Goal: Information Seeking & Learning: Learn about a topic

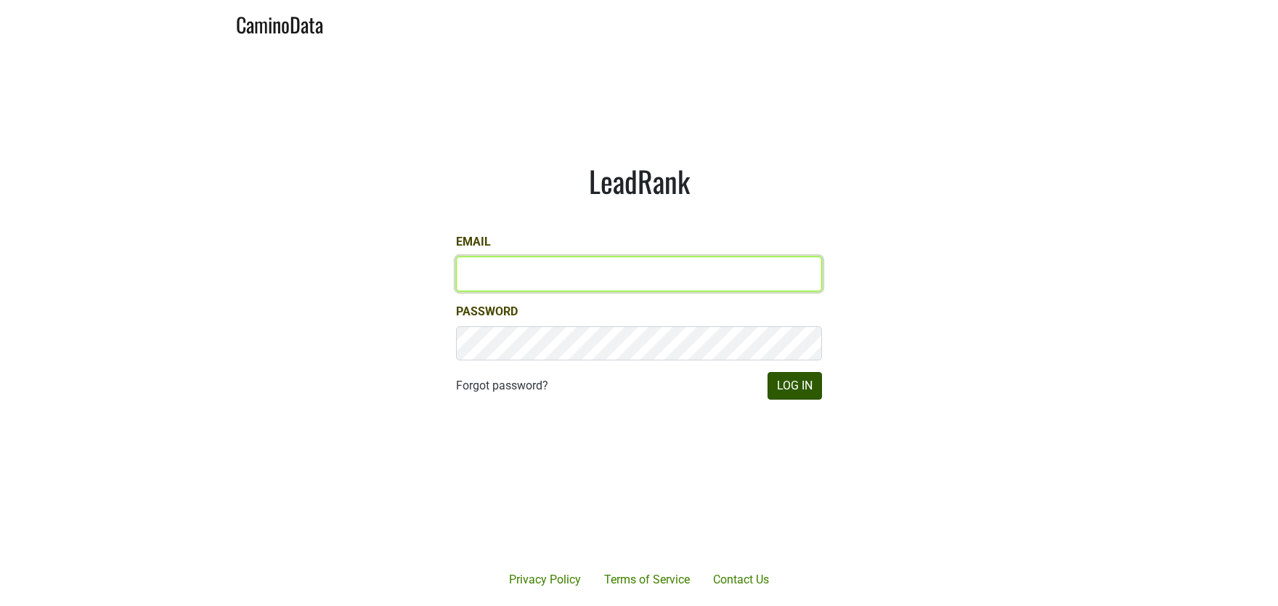
type input "samantha@egkselections.com"
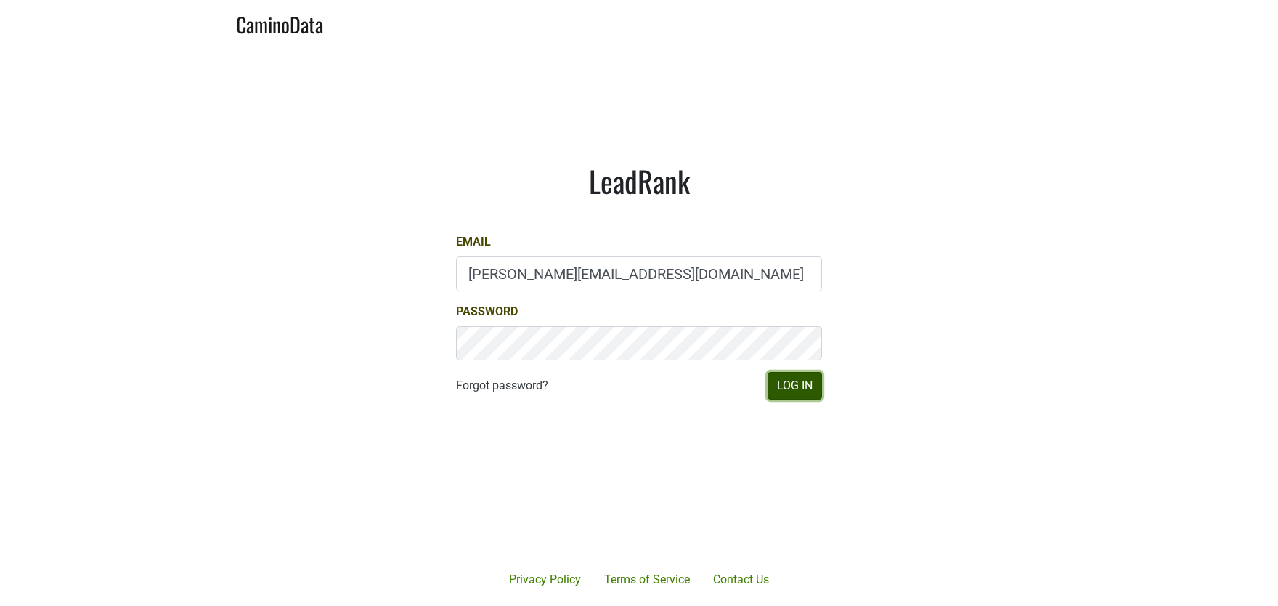
click at [777, 393] on button "Log In" at bounding box center [795, 386] width 54 height 28
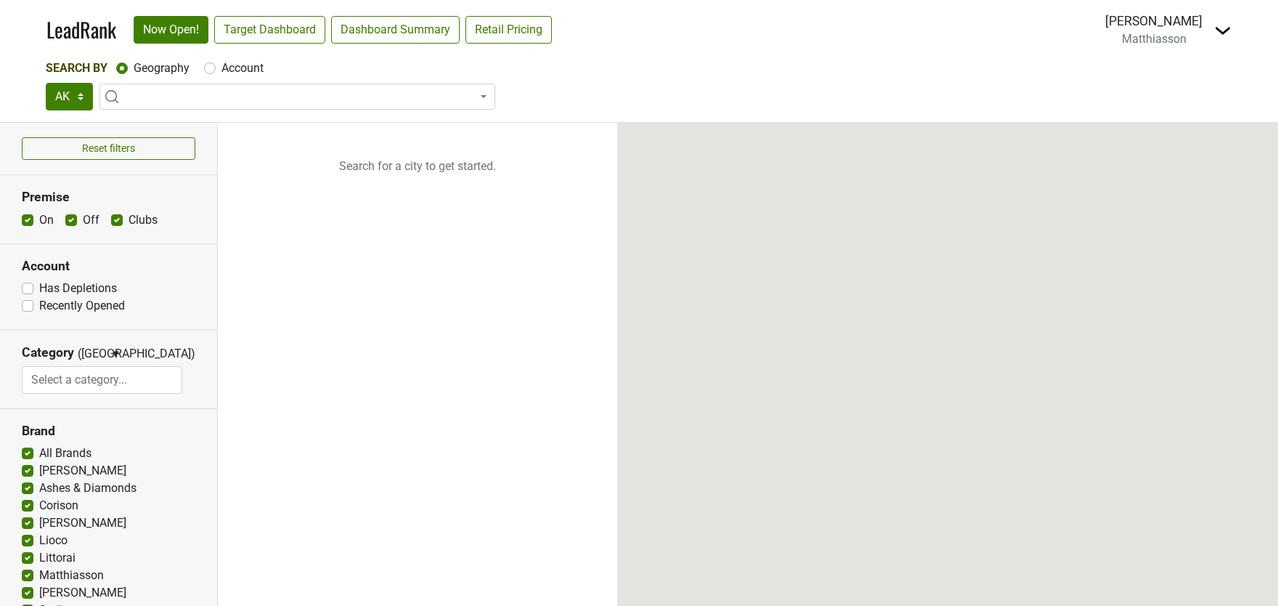
select select "[GEOGRAPHIC_DATA]"
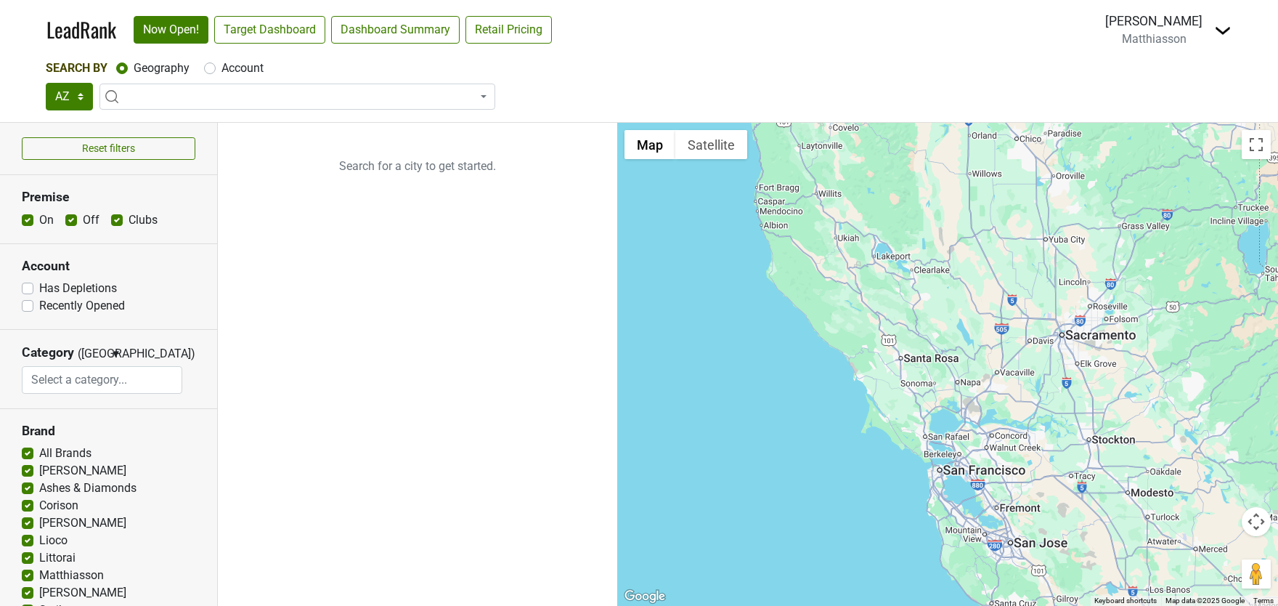
click at [76, 36] on link "LeadRank" at bounding box center [81, 30] width 70 height 31
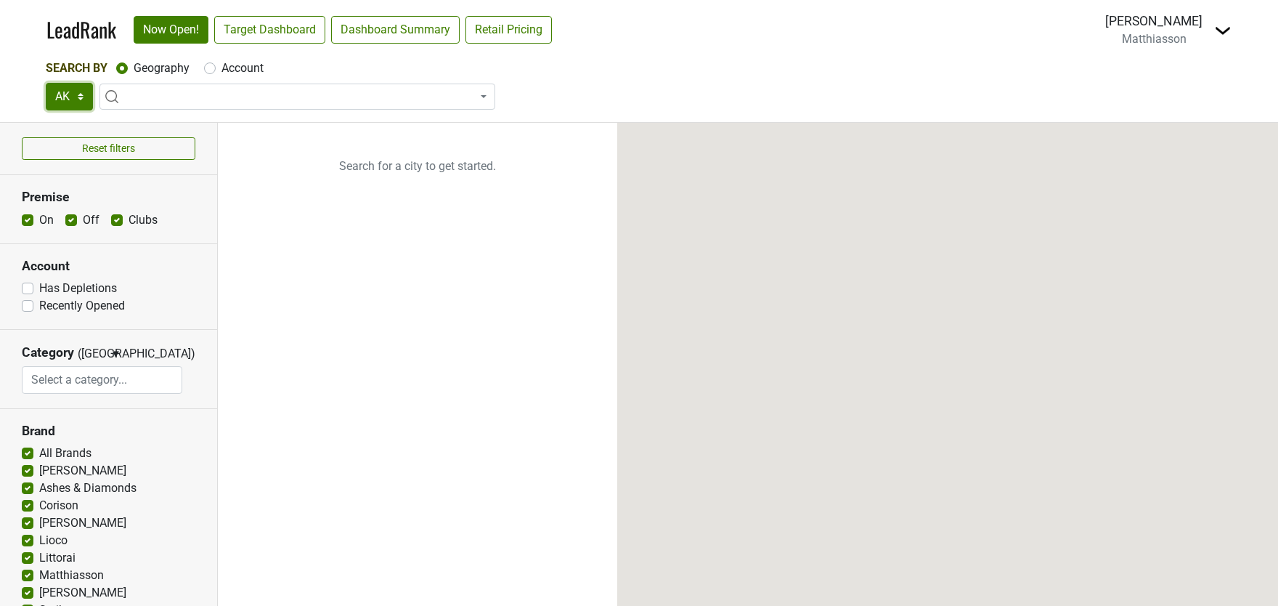
click at [72, 94] on select "AK AL AR AZ CA CO CT DC DE FL [GEOGRAPHIC_DATA] HI IA ID IL IN KS [GEOGRAPHIC_D…" at bounding box center [69, 97] width 47 height 28
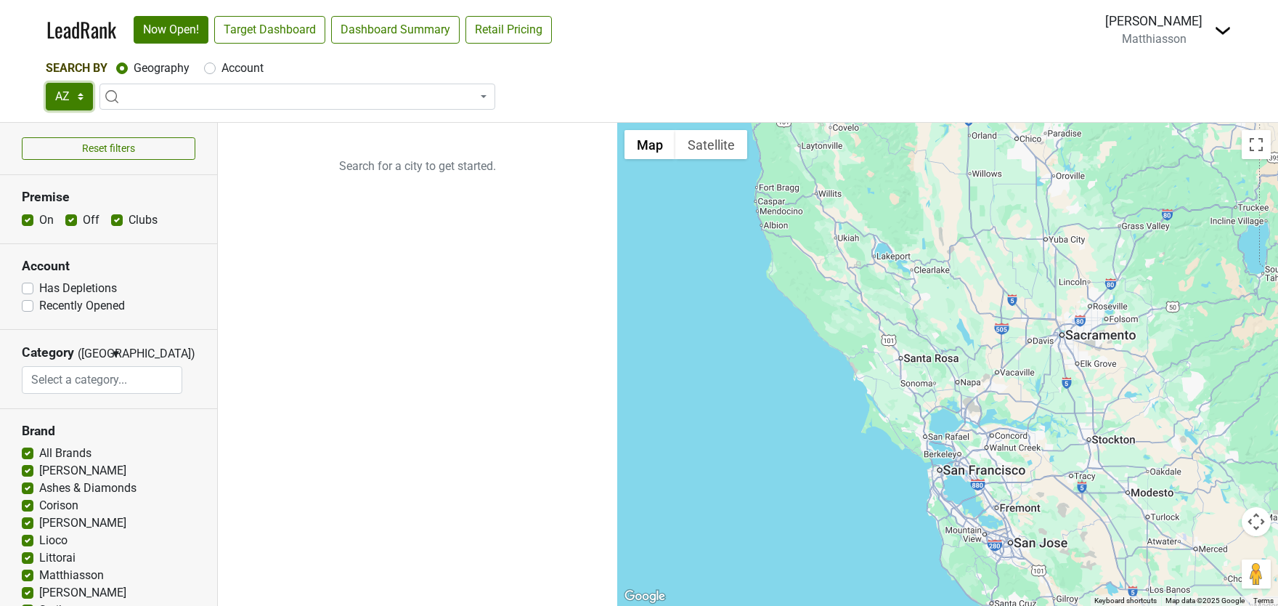
select select "AZ"
click at [46, 83] on select "TX AZ OK" at bounding box center [69, 97] width 47 height 28
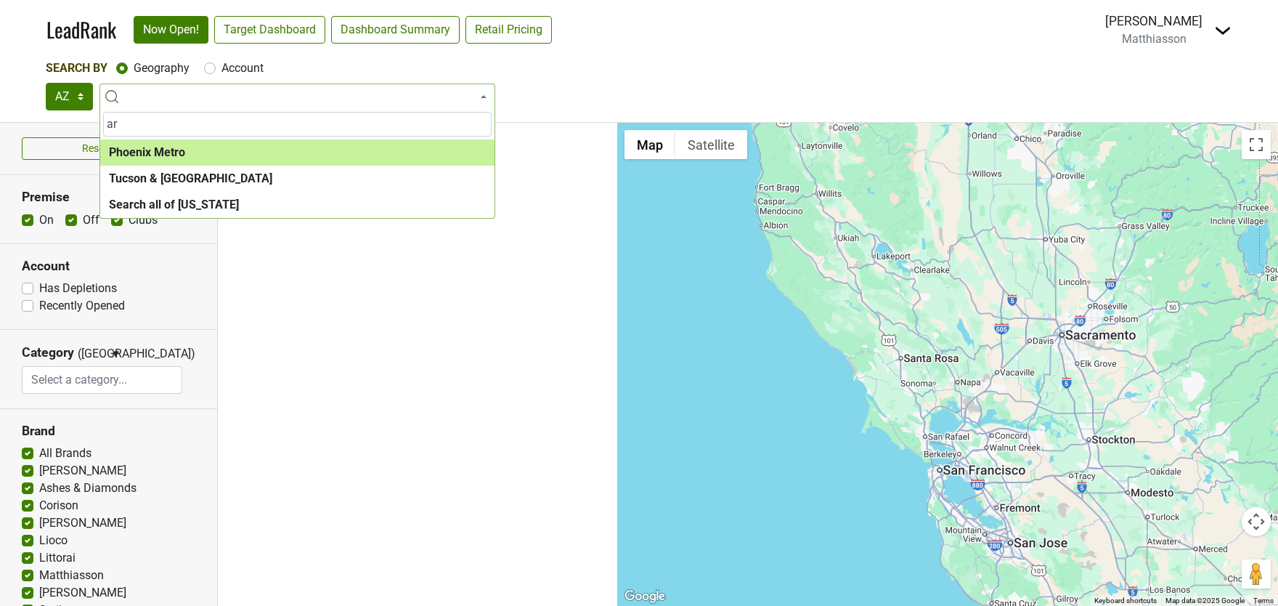
type input "a"
type input "phoen"
select select "1043"
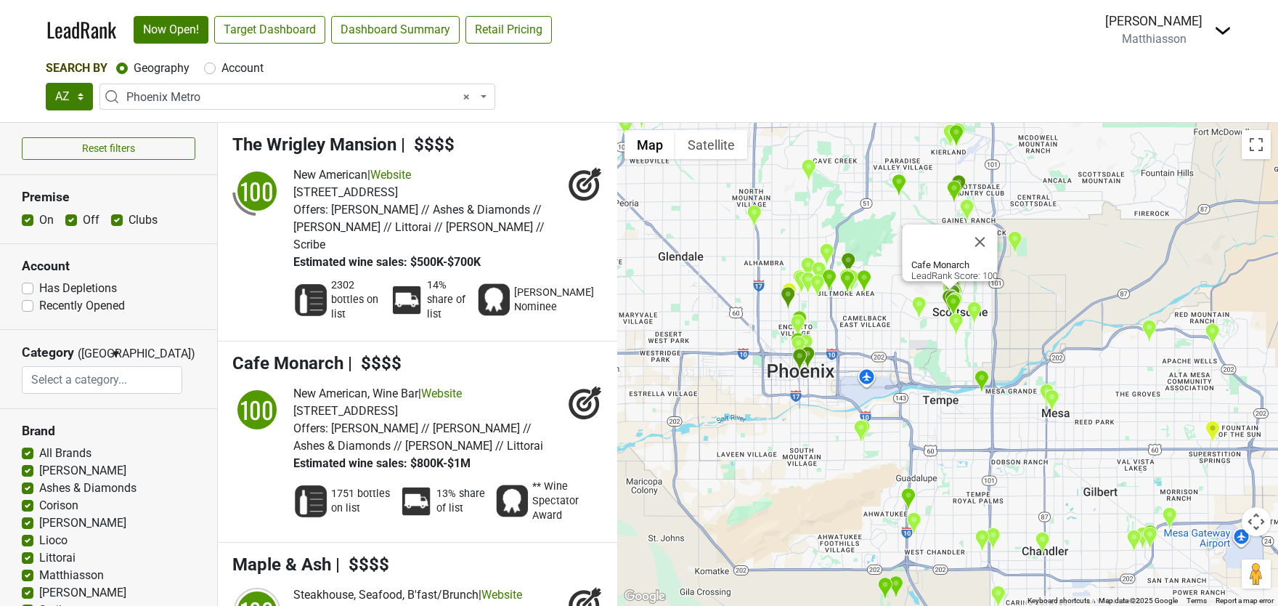
drag, startPoint x: 880, startPoint y: 357, endPoint x: 964, endPoint y: 378, distance: 86.1
click at [964, 378] on div "Cafe Monarch LeadRank Score: 100" at bounding box center [947, 364] width 661 height 483
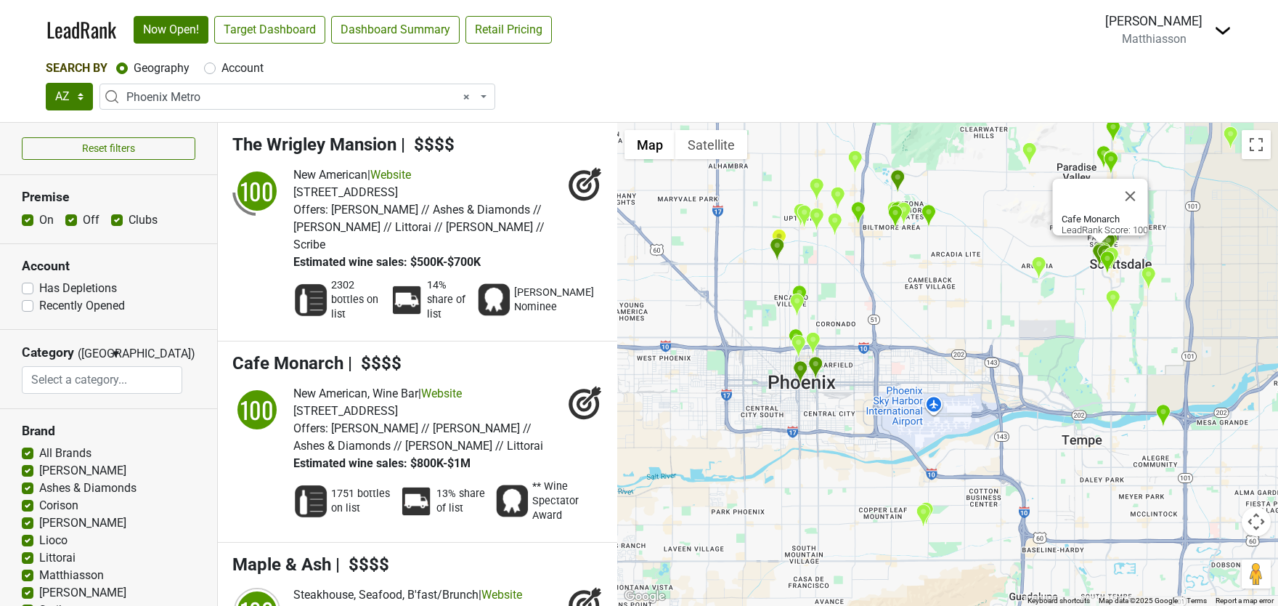
drag, startPoint x: 909, startPoint y: 423, endPoint x: 1031, endPoint y: 365, distance: 135.8
click at [1031, 365] on div "Cafe Monarch LeadRank Score: 100" at bounding box center [947, 364] width 661 height 483
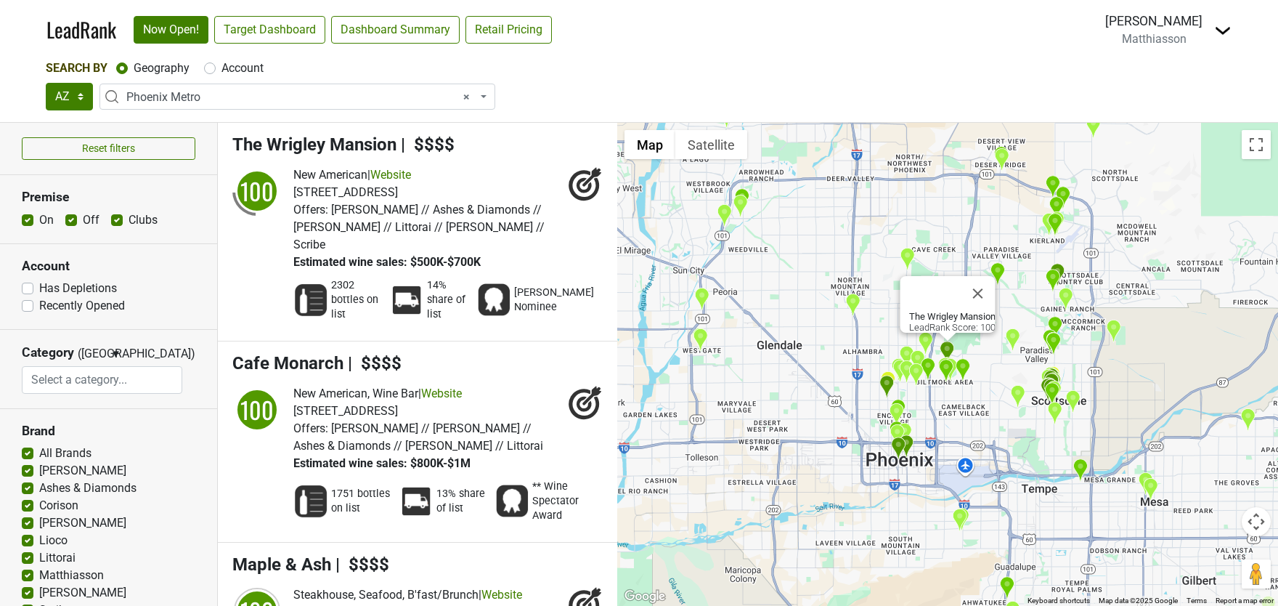
click at [1216, 31] on img at bounding box center [1223, 30] width 17 height 17
click at [1181, 82] on link "Open Breakdown" at bounding box center [1170, 81] width 122 height 23
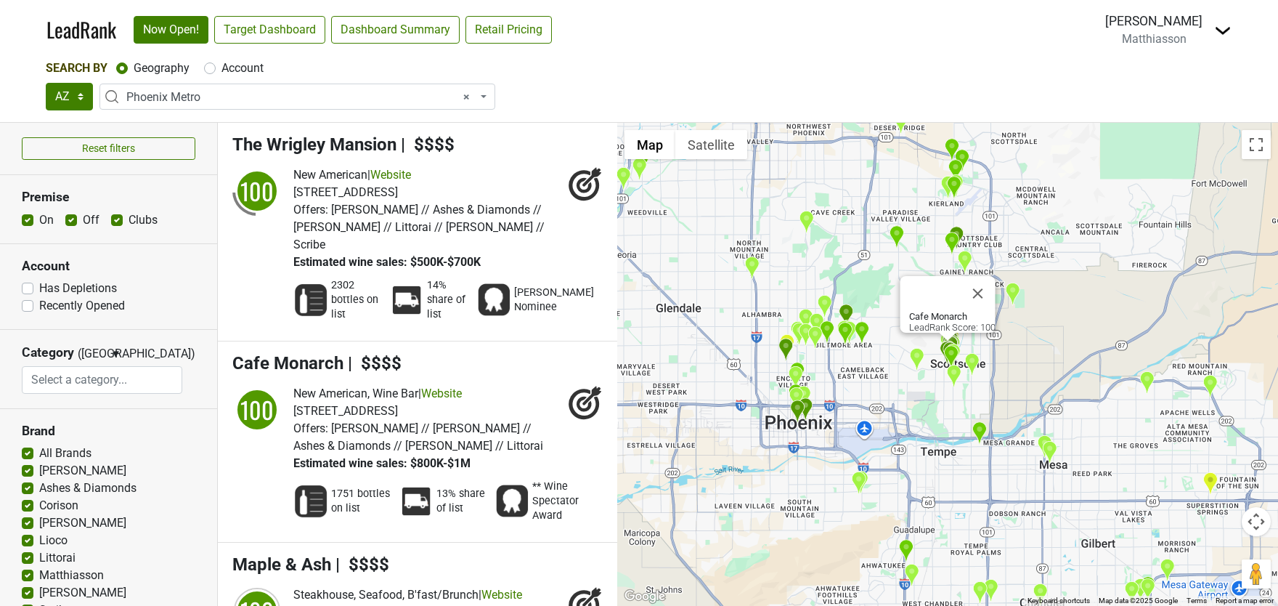
click at [39, 285] on label "Has Depletions" at bounding box center [78, 288] width 78 height 17
click at [31, 285] on input "Has Depletions" at bounding box center [28, 287] width 12 height 15
checkbox input "true"
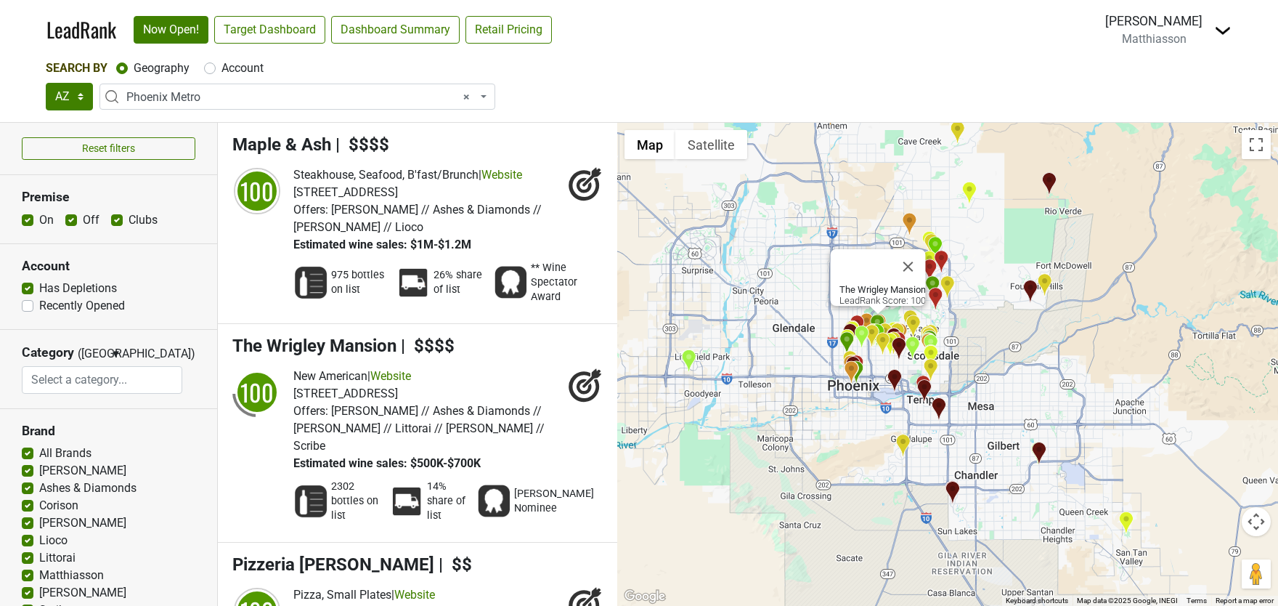
drag, startPoint x: 828, startPoint y: 347, endPoint x: 858, endPoint y: 461, distance: 117.2
click at [858, 461] on div "The Wrigley Mansion LeadRank Score: 100" at bounding box center [947, 364] width 661 height 483
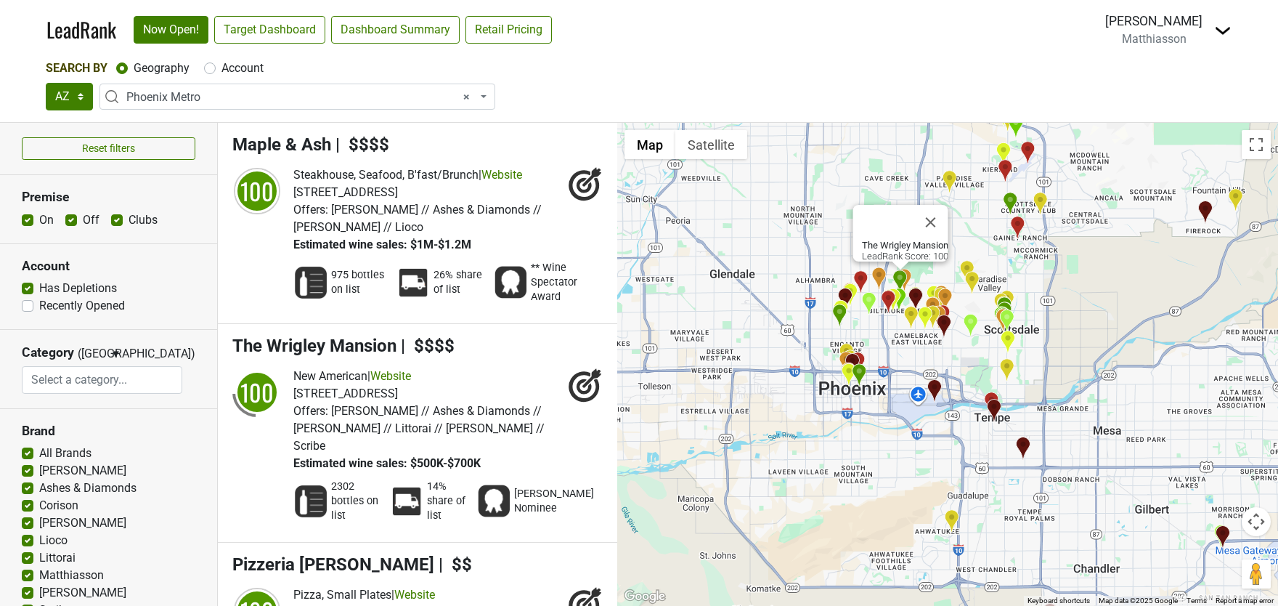
drag, startPoint x: 854, startPoint y: 447, endPoint x: 853, endPoint y: 492, distance: 45.1
click at [853, 492] on div "The Wrigley Mansion LeadRank Score: 100" at bounding box center [947, 364] width 661 height 483
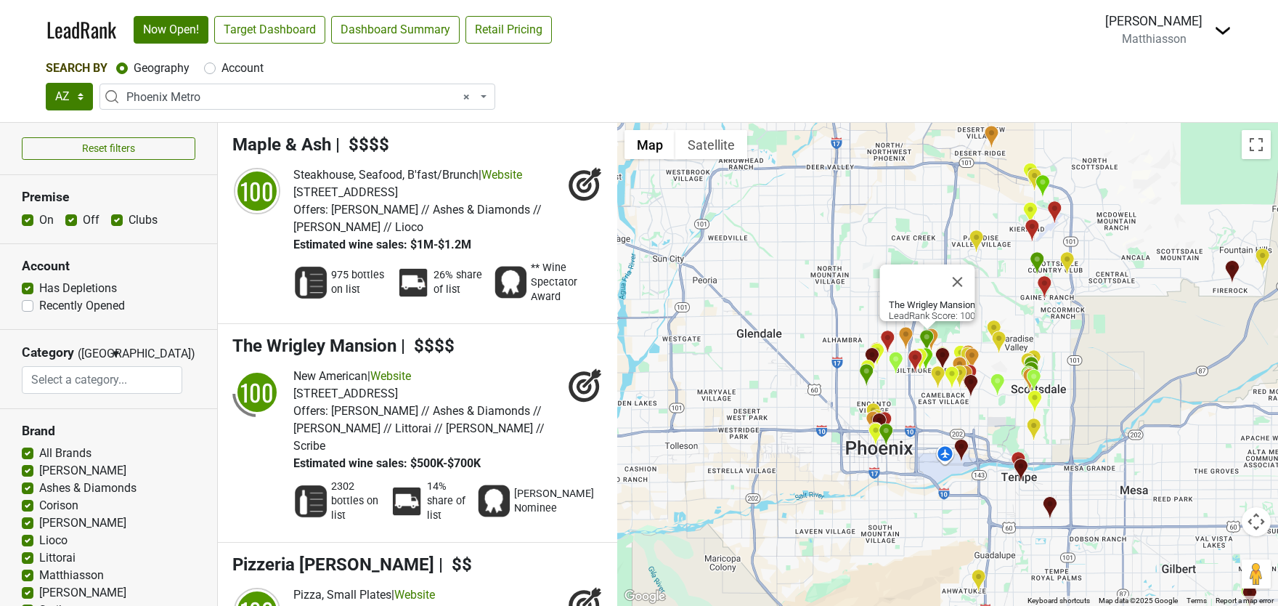
drag, startPoint x: 734, startPoint y: 312, endPoint x: 764, endPoint y: 378, distance: 73.2
click at [764, 378] on div "The Wrigley Mansion LeadRank Score: 100" at bounding box center [947, 364] width 661 height 483
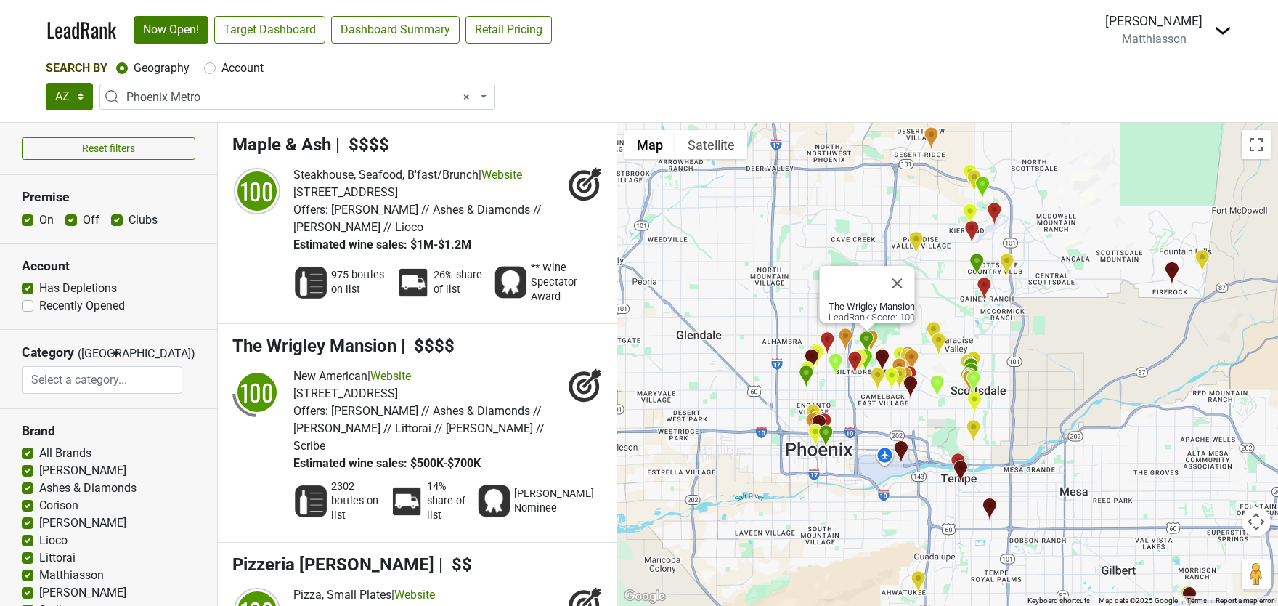
drag, startPoint x: 764, startPoint y: 378, endPoint x: 692, endPoint y: 381, distance: 72.7
click at [692, 381] on div "The Wrigley Mansion LeadRank Score: 100" at bounding box center [947, 364] width 661 height 483
click at [899, 273] on button "Close" at bounding box center [897, 283] width 35 height 35
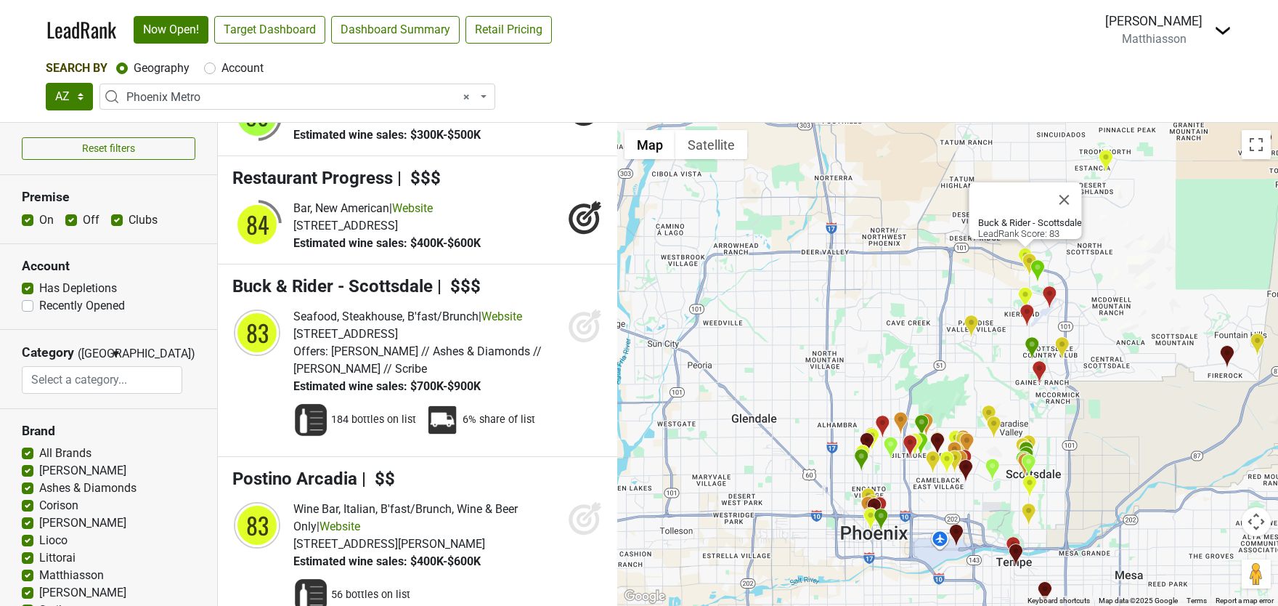
scroll to position [3564, 0]
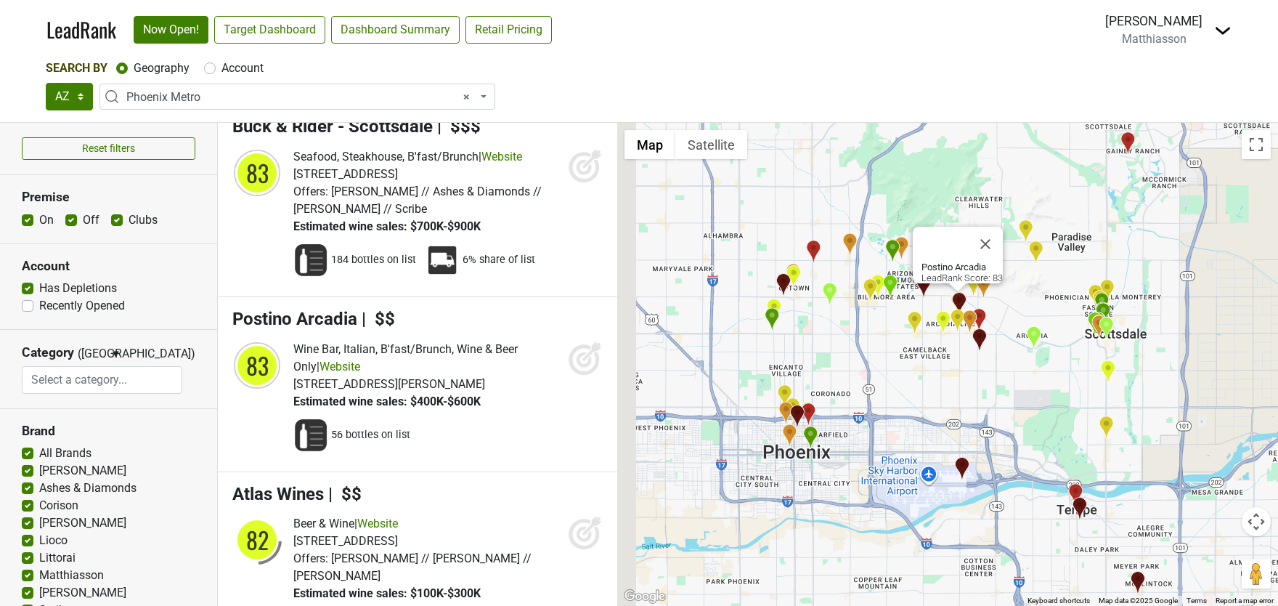
drag, startPoint x: 938, startPoint y: 376, endPoint x: 1070, endPoint y: 393, distance: 132.6
click at [1070, 393] on div "Postino Arcadia LeadRank Score: 83" at bounding box center [947, 364] width 661 height 483
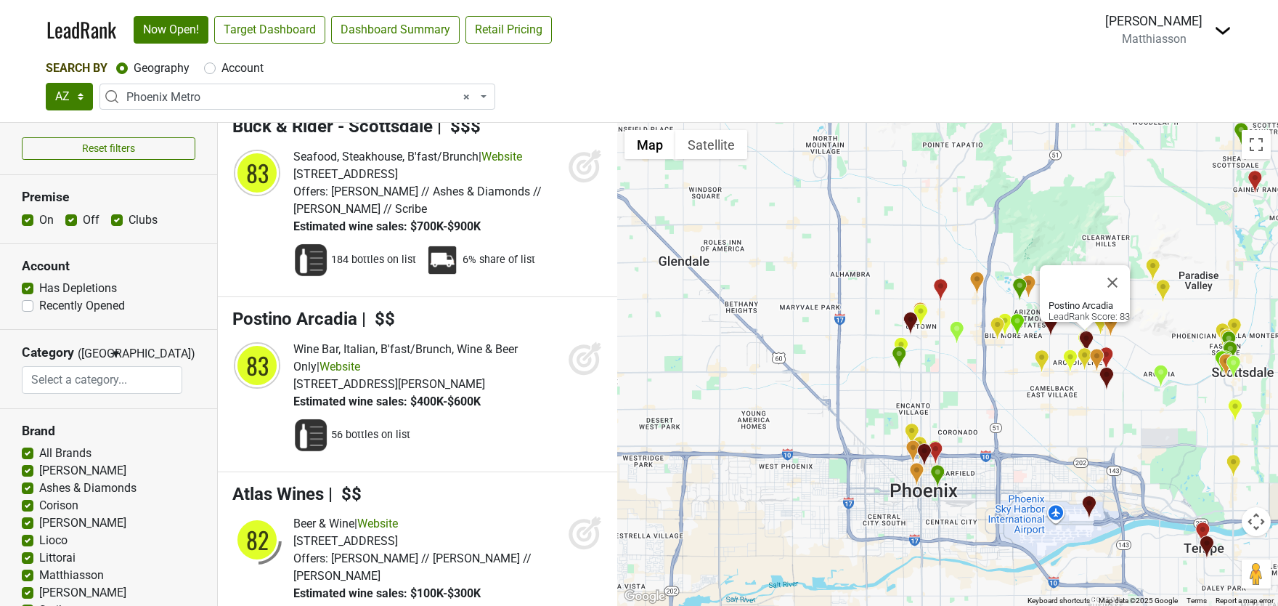
drag, startPoint x: 1029, startPoint y: 365, endPoint x: 1166, endPoint y: 409, distance: 144.0
click at [1166, 409] on div "Postino Arcadia LeadRank Score: 83" at bounding box center [947, 364] width 661 height 483
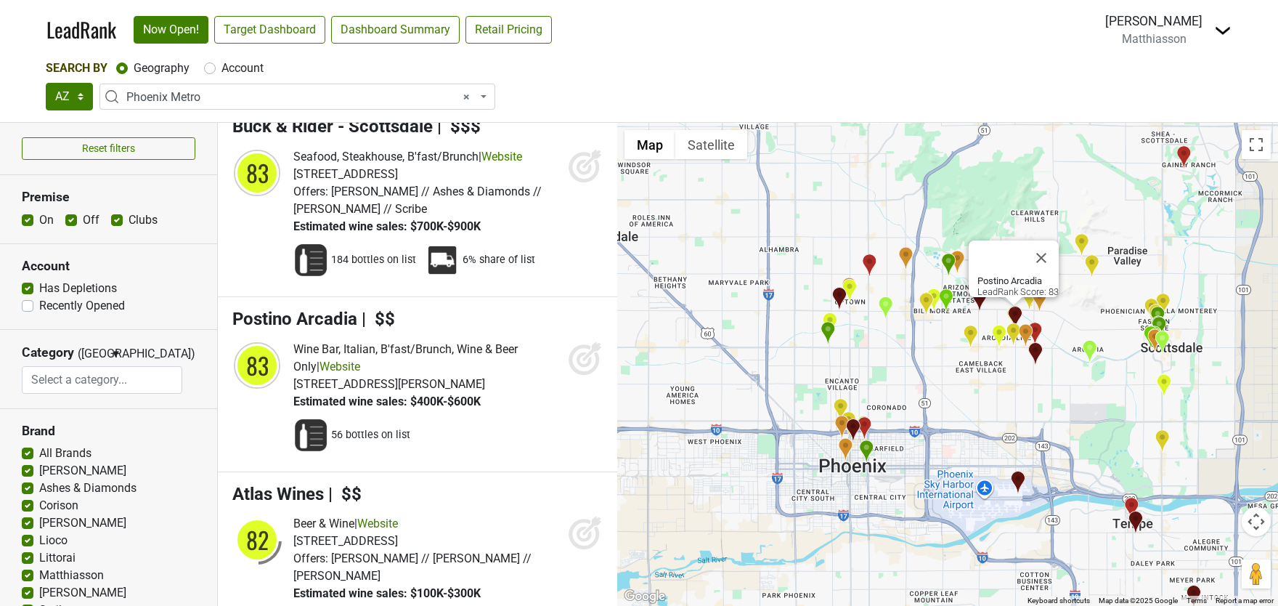
drag, startPoint x: 1087, startPoint y: 376, endPoint x: 1066, endPoint y: 371, distance: 22.2
click at [1066, 371] on div "Postino Arcadia LeadRank Score: 83" at bounding box center [947, 364] width 661 height 483
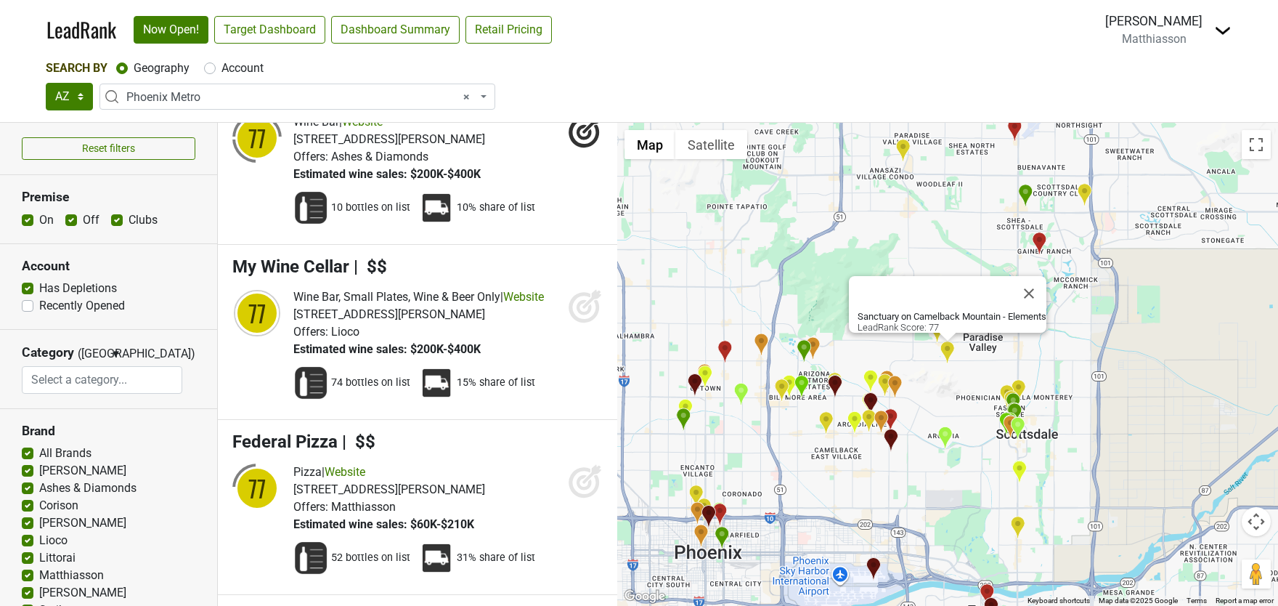
scroll to position [6745, 0]
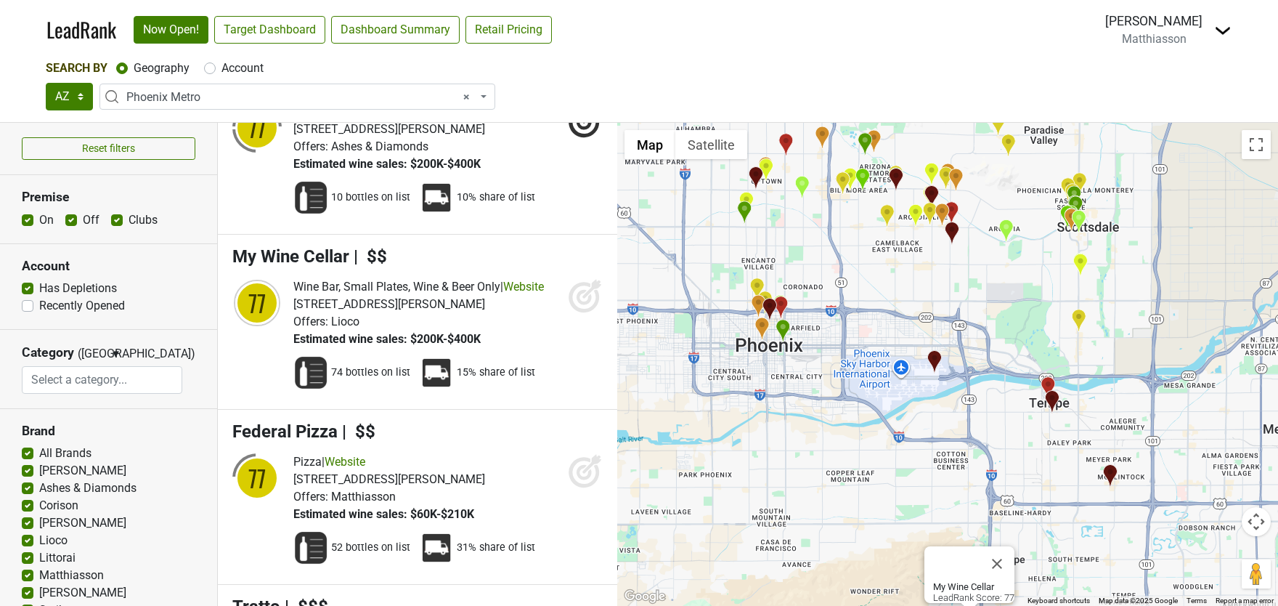
drag, startPoint x: 1002, startPoint y: 413, endPoint x: 1025, endPoint y: 684, distance: 272.6
click at [1025, 605] on html "LeadRank Now Open! Target Dashboard Dashboard Summary Retail Pricing Loading...…" at bounding box center [639, 303] width 1278 height 606
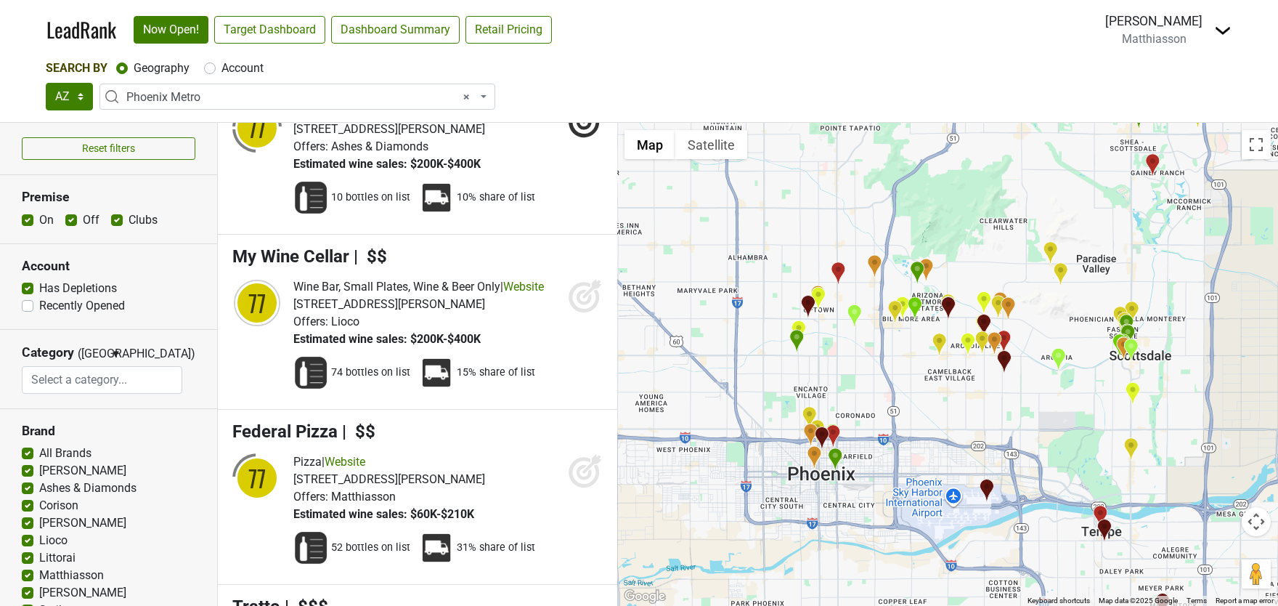
drag, startPoint x: 900, startPoint y: 423, endPoint x: 960, endPoint y: 576, distance: 164.0
click at [960, 576] on div "My Wine Cellar LeadRank Score: 77" at bounding box center [947, 364] width 661 height 483
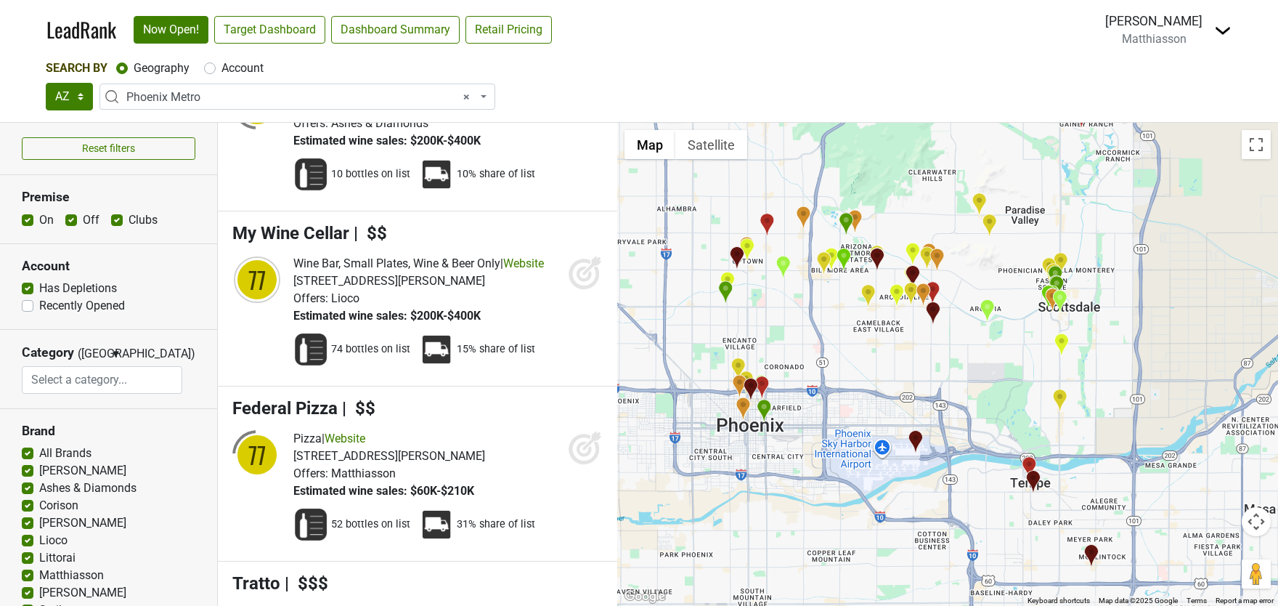
scroll to position [6769, 0]
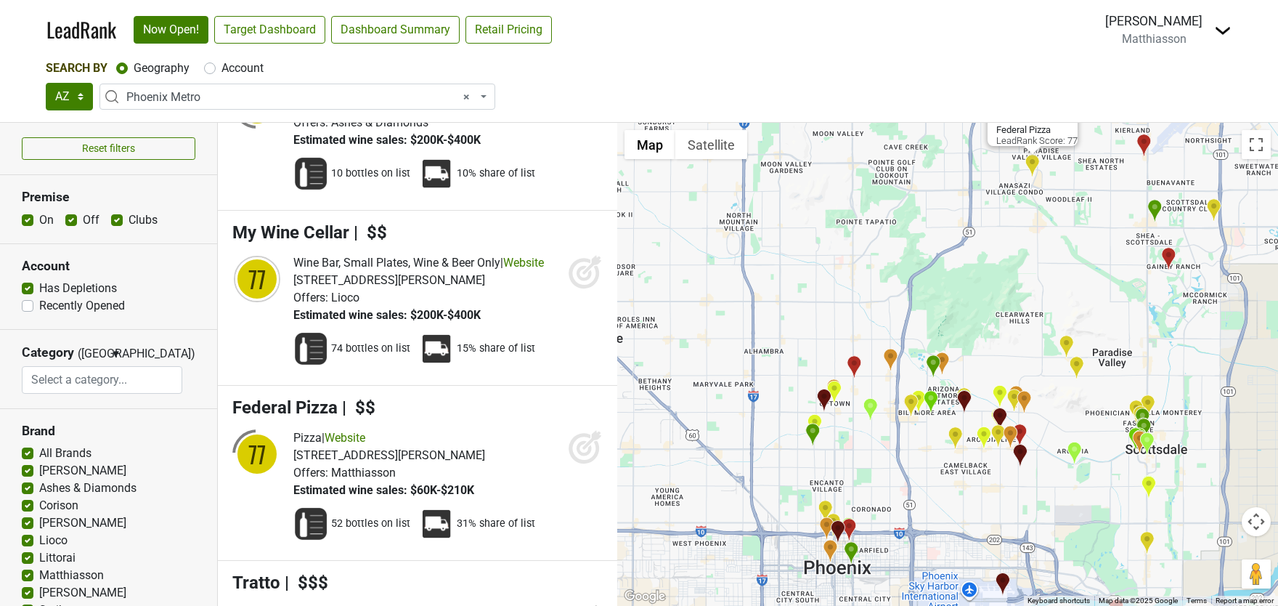
drag, startPoint x: 994, startPoint y: 418, endPoint x: 1063, endPoint y: 195, distance: 233.0
click at [1063, 195] on div "Federal Pizza LeadRank Score: 77" at bounding box center [947, 364] width 661 height 483
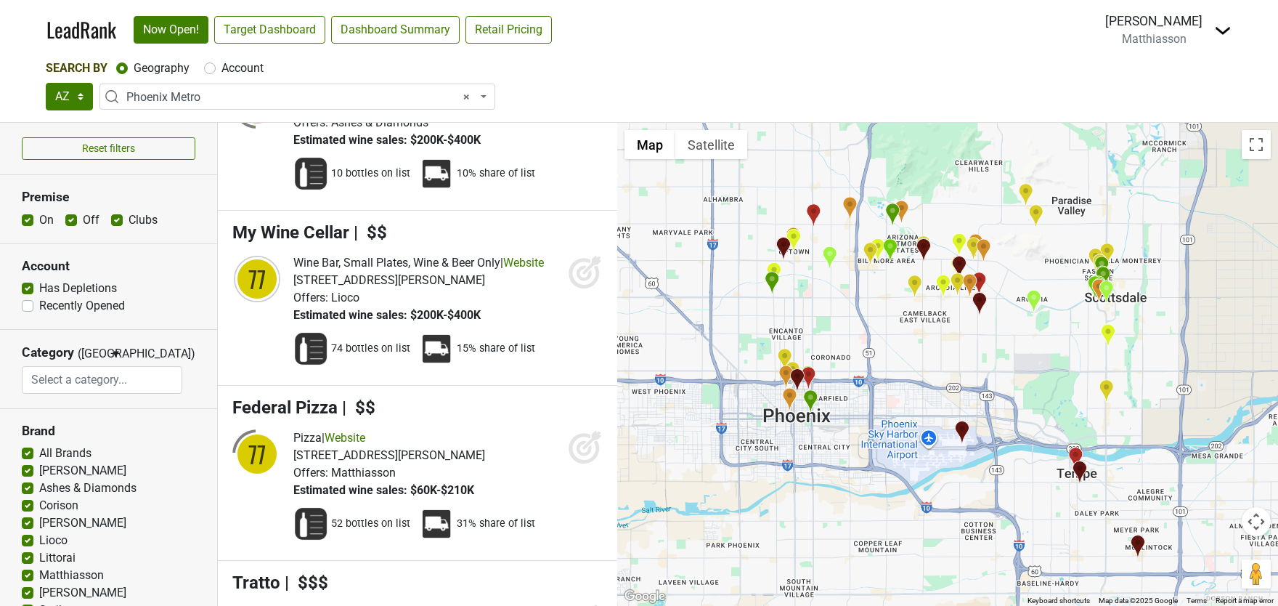
drag, startPoint x: 1096, startPoint y: 345, endPoint x: 1074, endPoint y: 209, distance: 137.7
click at [1074, 209] on div "Federal Pizza LeadRank Score: 77" at bounding box center [947, 364] width 661 height 483
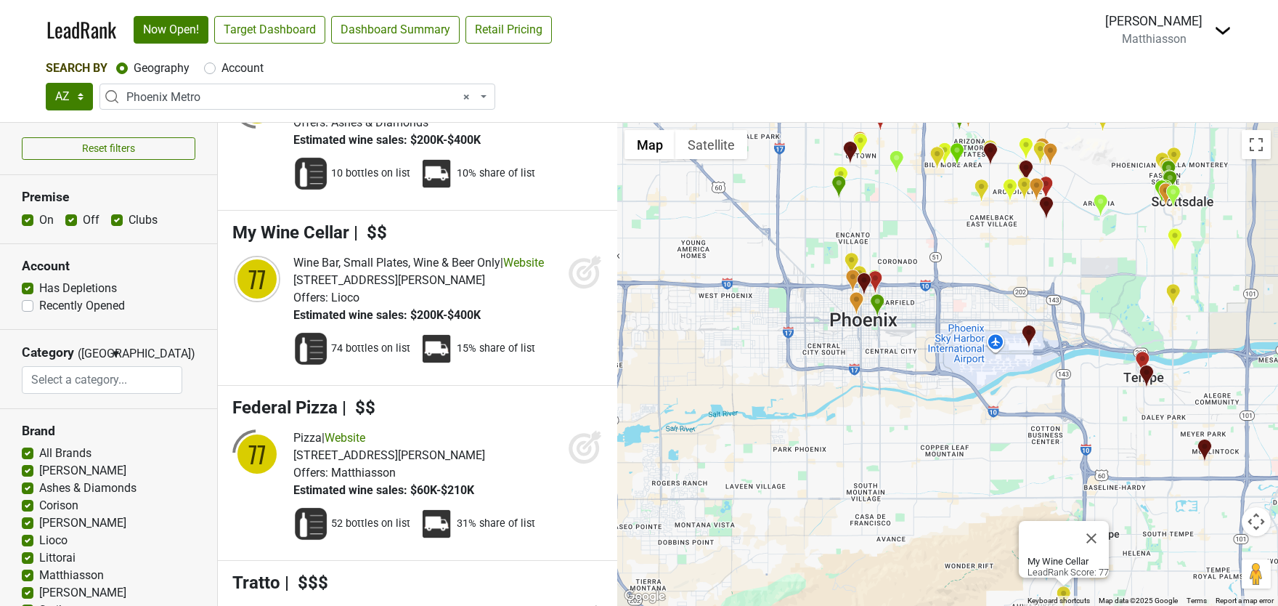
drag, startPoint x: 878, startPoint y: 320, endPoint x: 996, endPoint y: 569, distance: 276.2
click at [996, 569] on div "My Wine Cellar LeadRank Score: 77" at bounding box center [947, 364] width 661 height 483
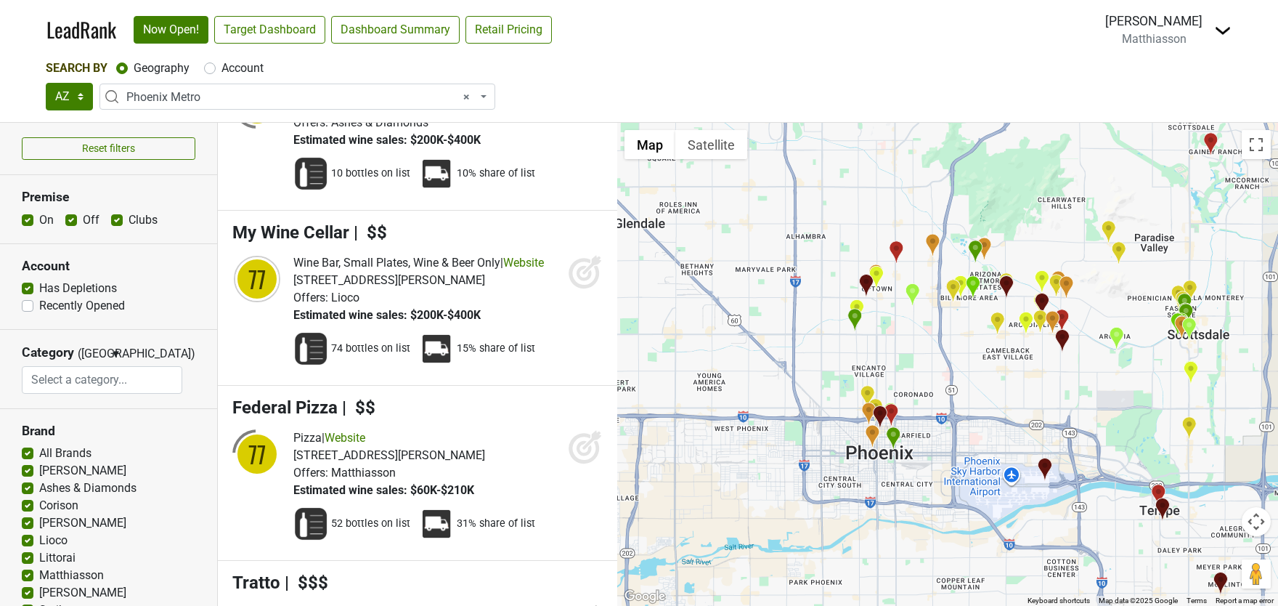
drag, startPoint x: 901, startPoint y: 410, endPoint x: 917, endPoint y: 546, distance: 136.0
click at [917, 546] on div "My Wine Cellar LeadRank Score: 77" at bounding box center [947, 364] width 661 height 483
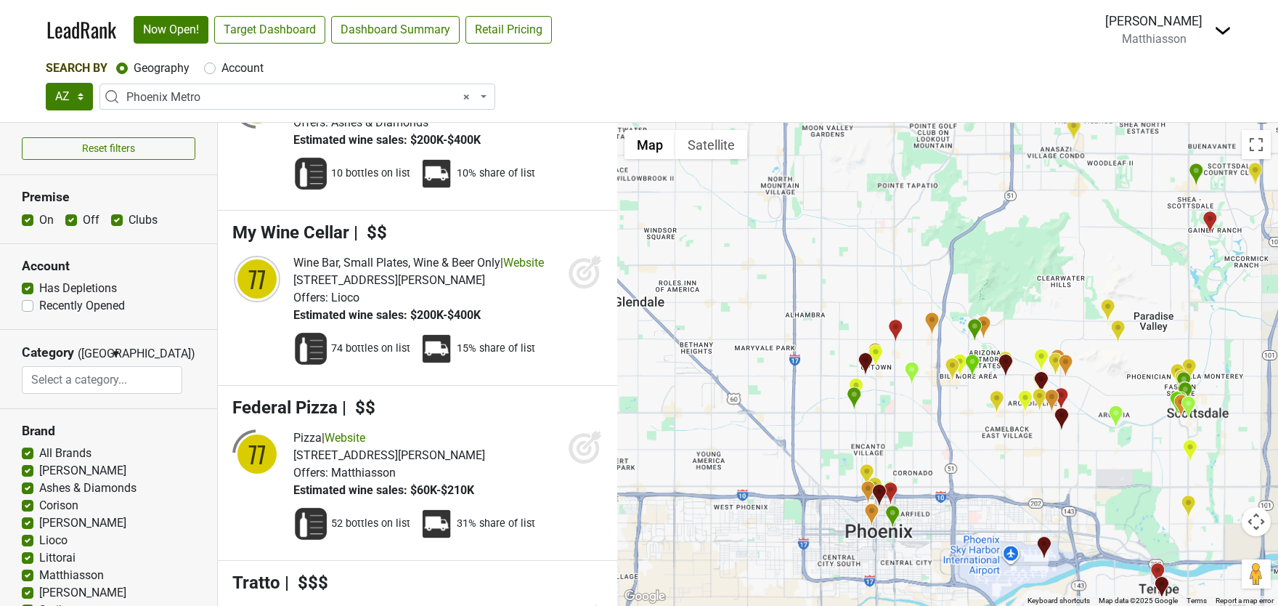
drag, startPoint x: 950, startPoint y: 362, endPoint x: 949, endPoint y: 452, distance: 89.4
click at [949, 452] on div "My Wine Cellar LeadRank Score: 77" at bounding box center [947, 364] width 661 height 483
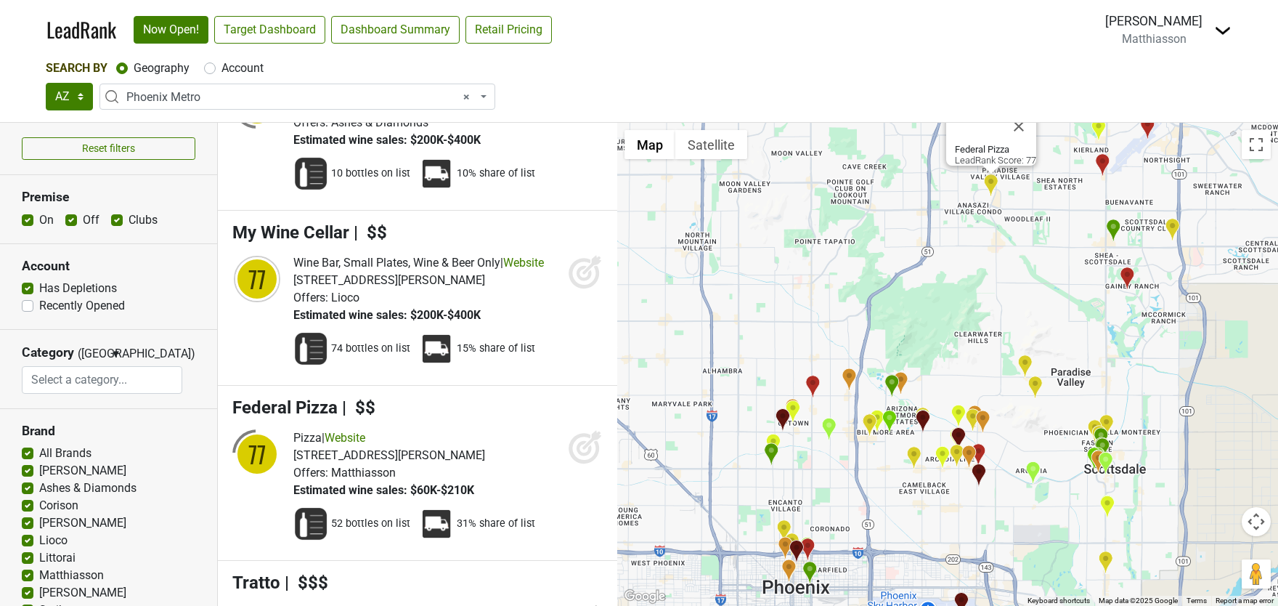
drag, startPoint x: 983, startPoint y: 447, endPoint x: 1026, endPoint y: 273, distance: 179.7
click at [1026, 273] on div "Federal Pizza LeadRank Score: 77" at bounding box center [947, 364] width 661 height 483
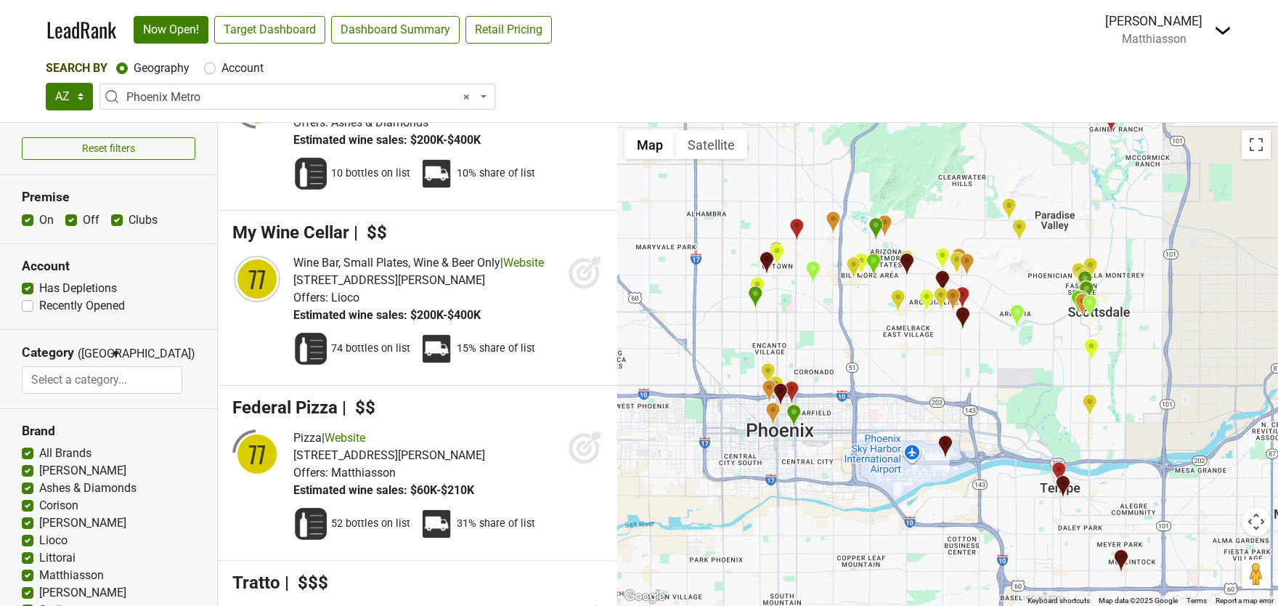
drag, startPoint x: 872, startPoint y: 271, endPoint x: 907, endPoint y: 645, distance: 375.6
click at [907, 605] on html "LeadRank Now Open! Target Dashboard Dashboard Summary Retail Pricing Loading...…" at bounding box center [639, 303] width 1278 height 606
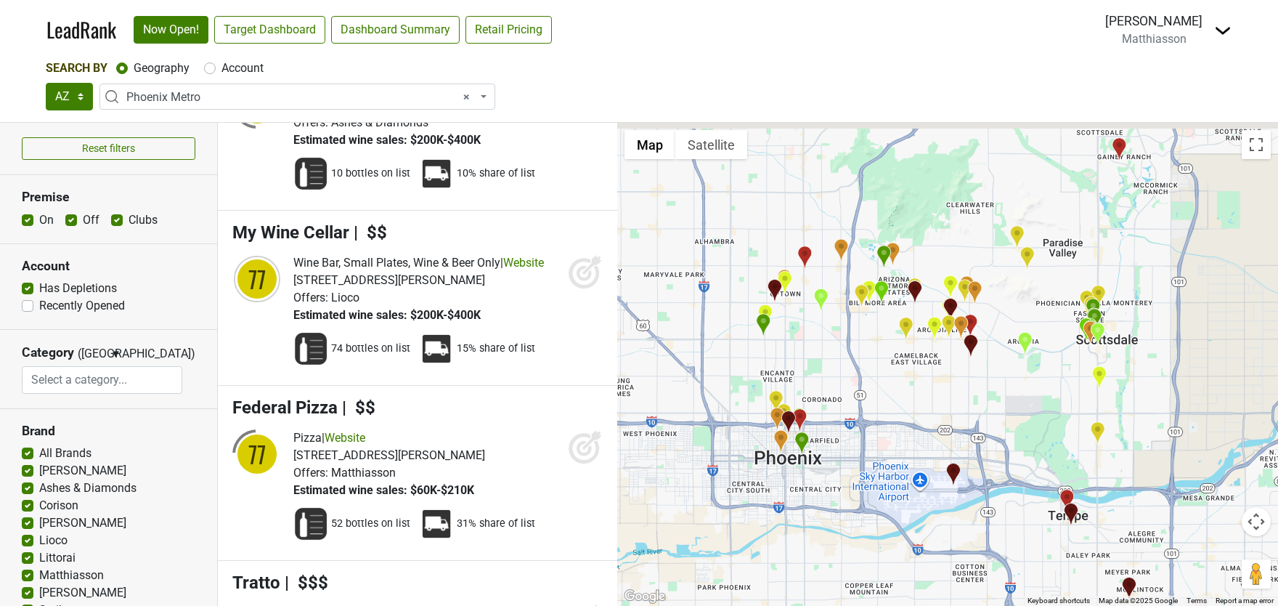
drag, startPoint x: 889, startPoint y: 441, endPoint x: 910, endPoint y: 506, distance: 68.7
click at [910, 506] on div "My Wine Cellar LeadRank Score: 77" at bounding box center [947, 364] width 661 height 483
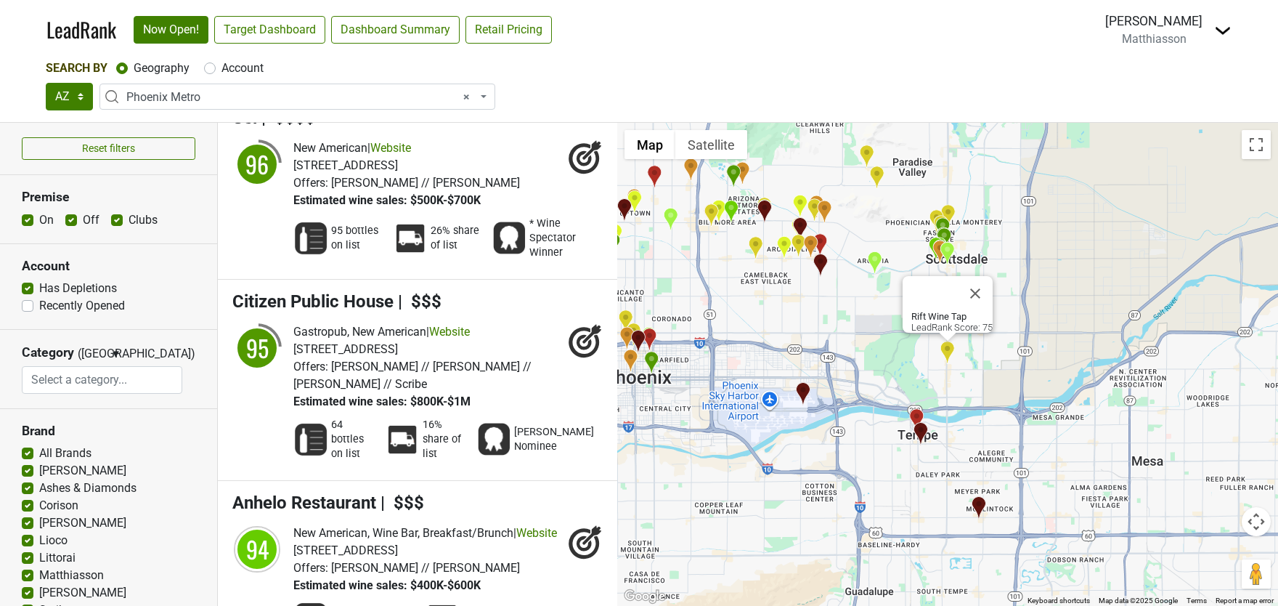
scroll to position [763, 0]
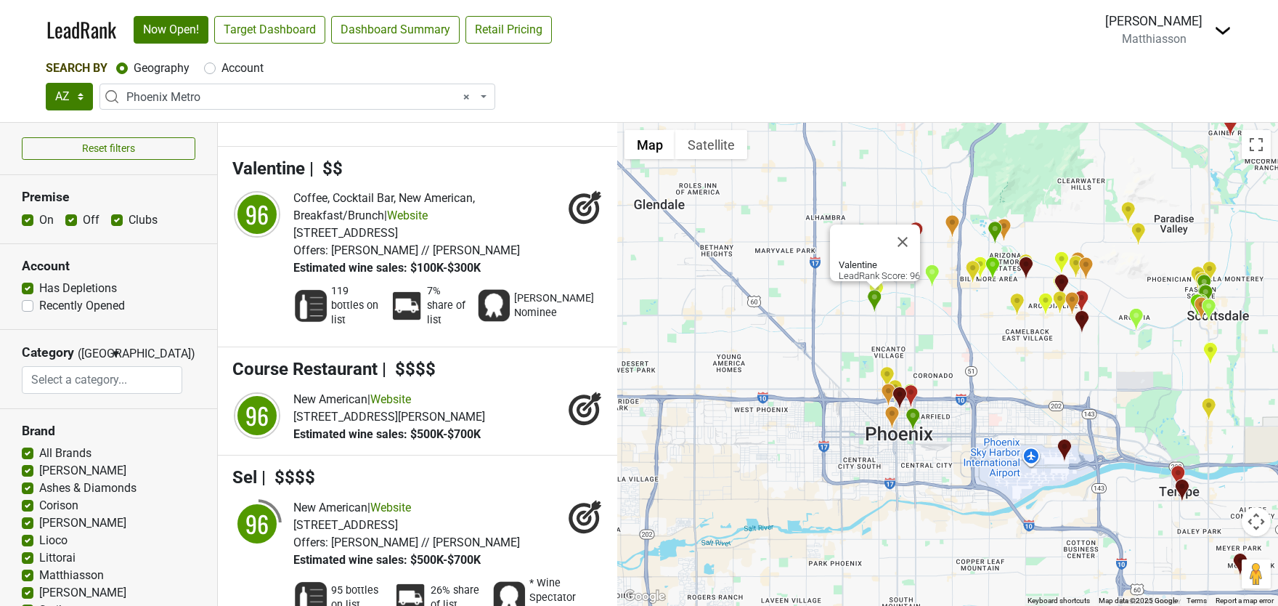
drag, startPoint x: 867, startPoint y: 410, endPoint x: 792, endPoint y: 356, distance: 92.1
click at [792, 356] on div "Valentine LeadRank Score: 96" at bounding box center [947, 364] width 661 height 483
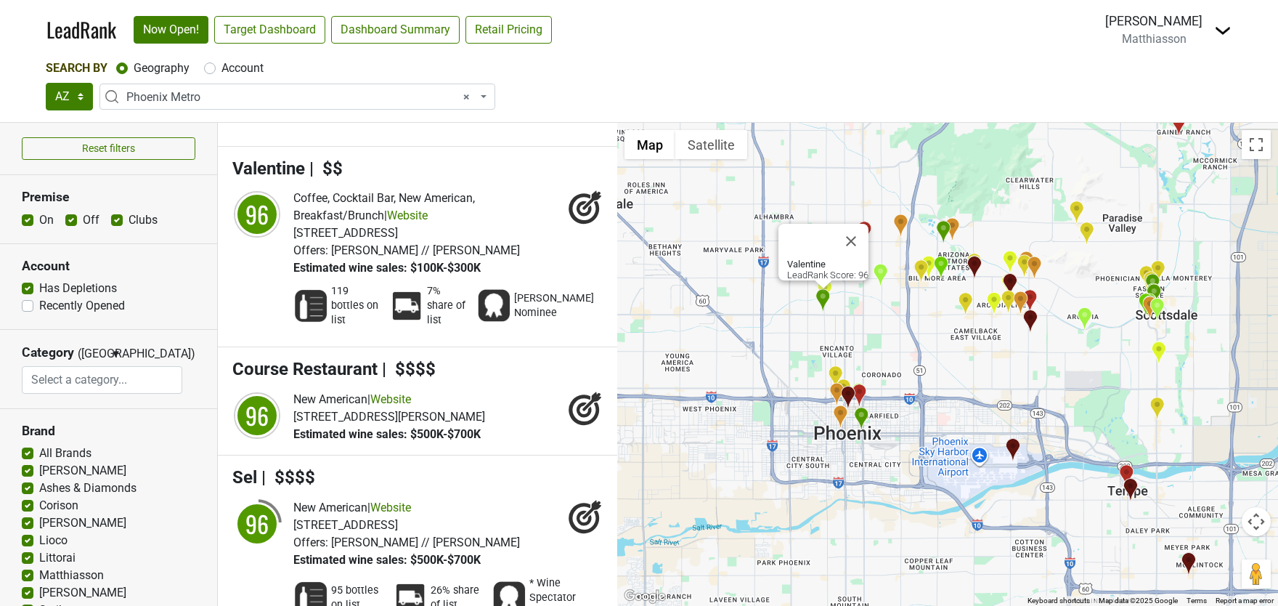
drag, startPoint x: 1071, startPoint y: 404, endPoint x: 945, endPoint y: 351, distance: 137.1
click at [945, 351] on div "Valentine LeadRank Score: 96" at bounding box center [947, 364] width 661 height 483
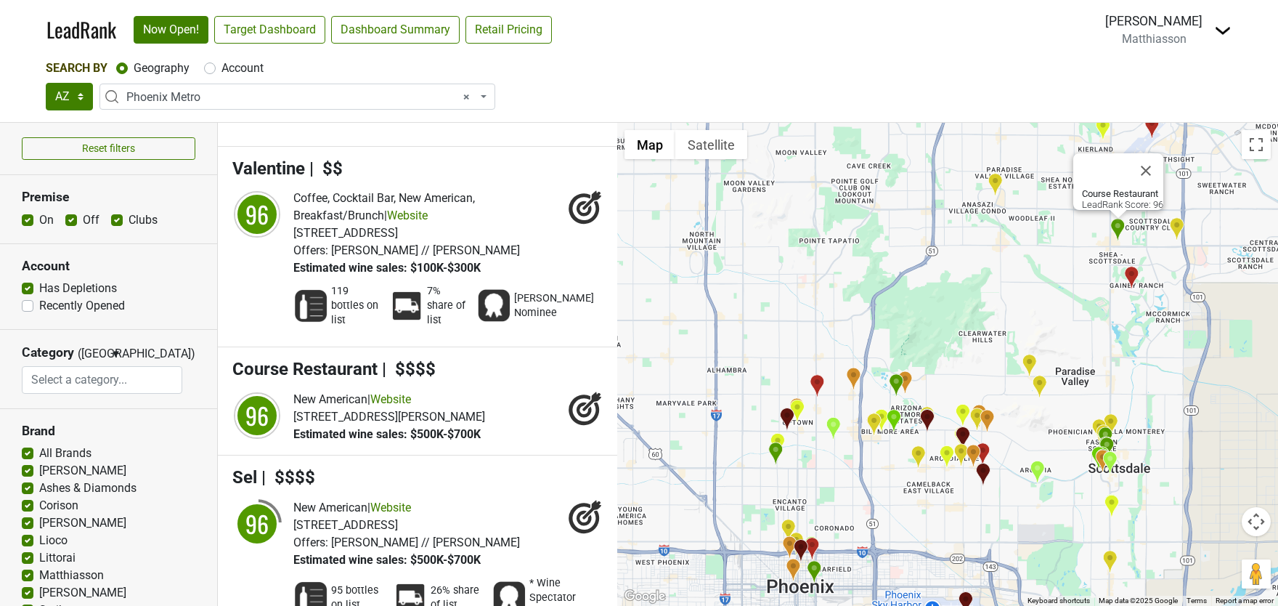
drag, startPoint x: 863, startPoint y: 346, endPoint x: 1038, endPoint y: 219, distance: 216.8
click at [1038, 219] on div "Course Restaurant LeadRank Score: 96" at bounding box center [947, 364] width 661 height 483
